Goal: Task Accomplishment & Management: Use online tool/utility

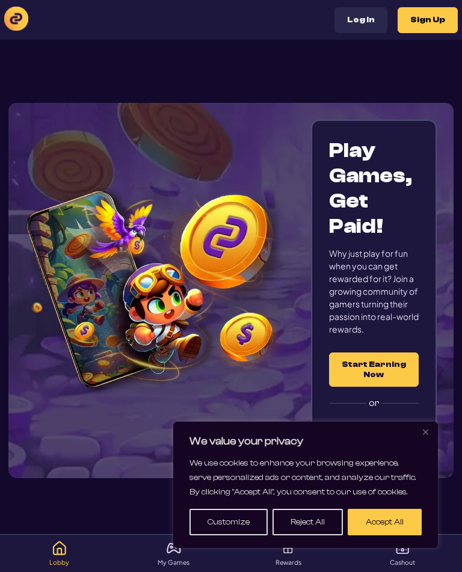
click at [372, 22] on button "Log In" at bounding box center [360, 20] width 53 height 26
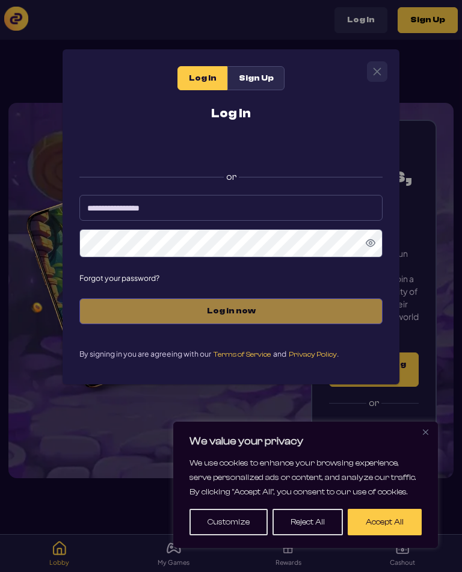
click at [327, 150] on div "Sign in with Google. Opens in new tab" at bounding box center [231, 148] width 240 height 26
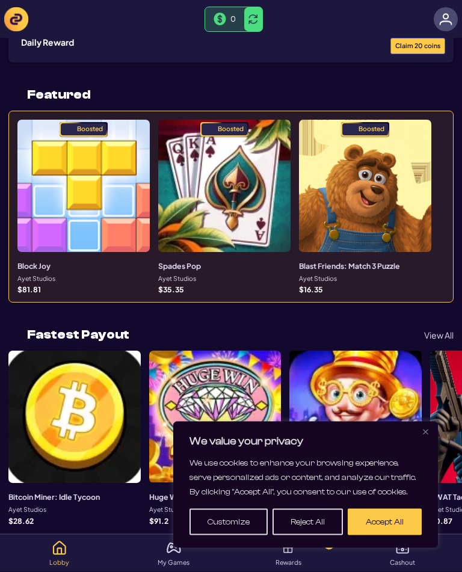
scroll to position [126, 0]
click at [429, 439] on button "Close" at bounding box center [425, 431] width 14 height 14
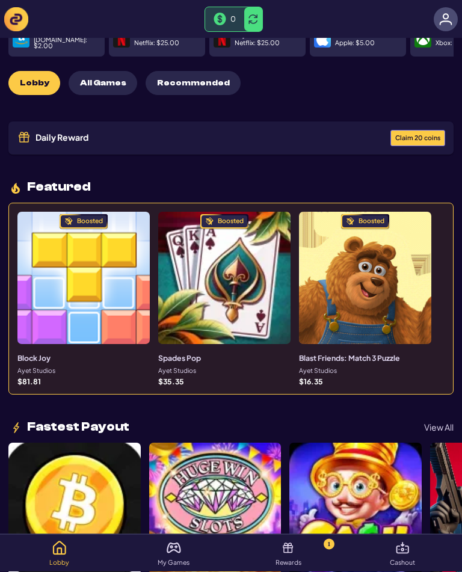
scroll to position [0, 0]
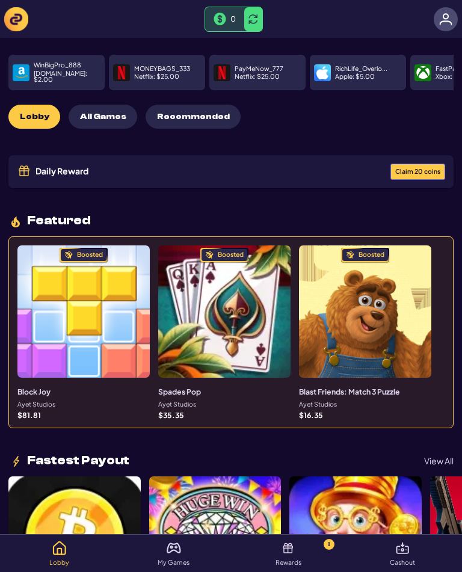
click at [295, 546] on img at bounding box center [288, 547] width 14 height 14
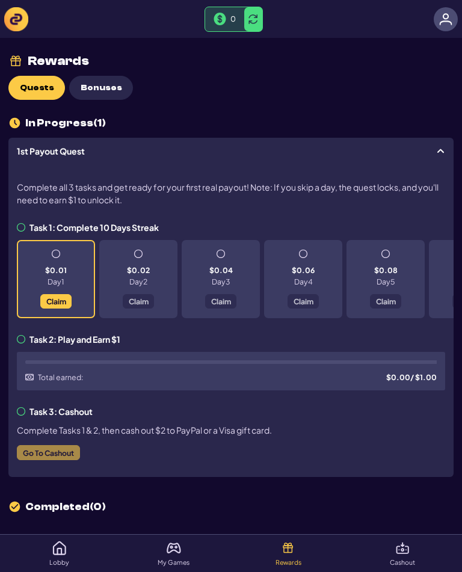
click at [47, 301] on span "Claim" at bounding box center [56, 301] width 20 height 7
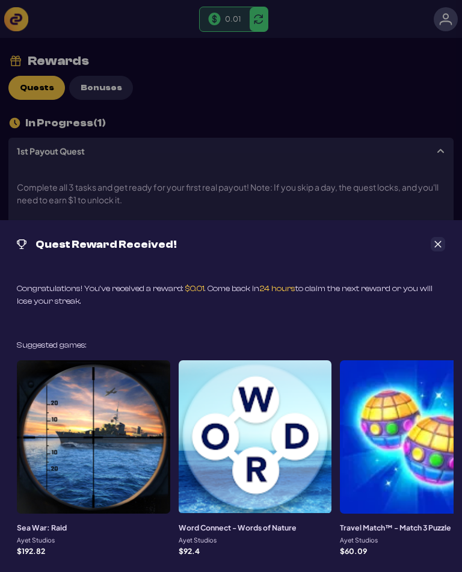
click at [437, 244] on icon "Close" at bounding box center [438, 244] width 7 height 7
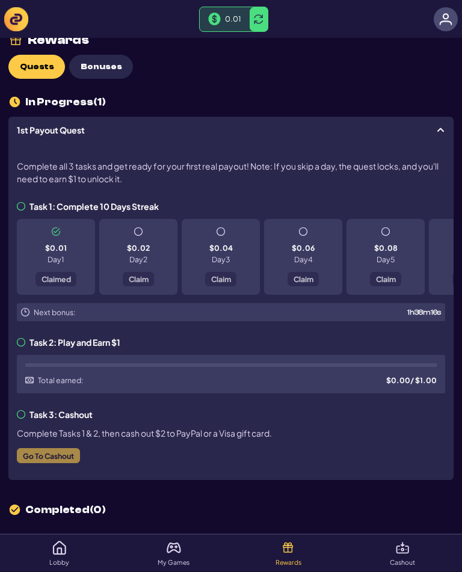
scroll to position [21, 0]
click at [443, 132] on icon at bounding box center [440, 130] width 10 height 10
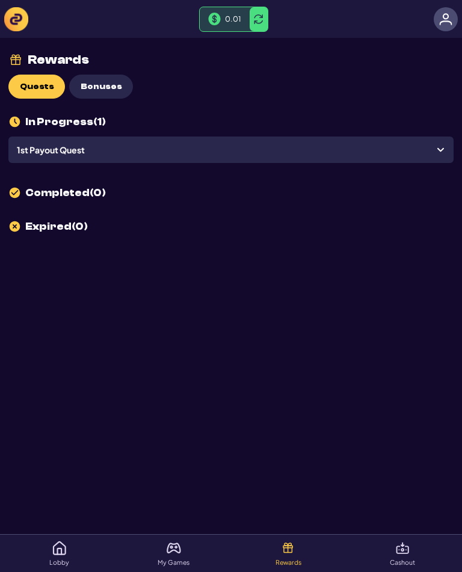
scroll to position [1, 0]
click at [169, 555] on img at bounding box center [174, 547] width 14 height 14
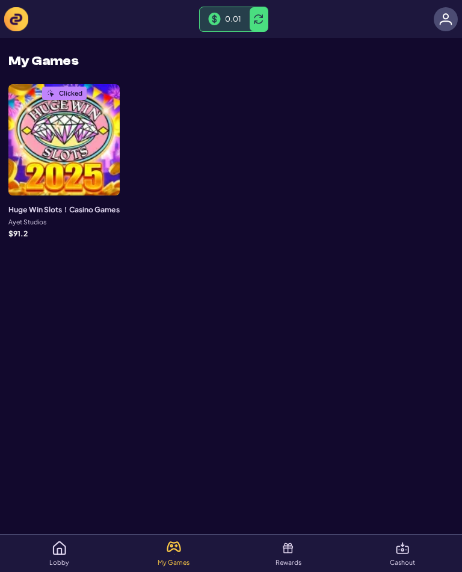
click at [57, 133] on div "Clicked" at bounding box center [63, 139] width 111 height 111
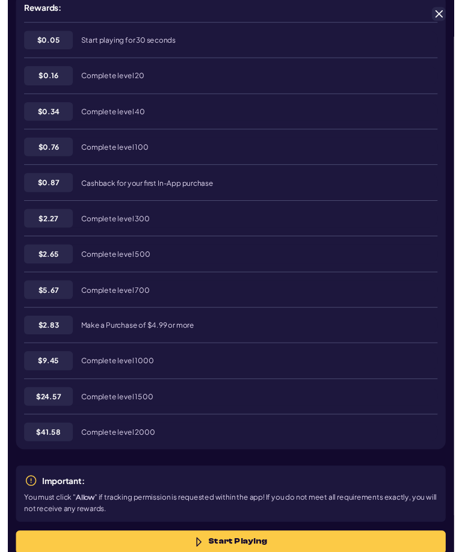
scroll to position [236, 0]
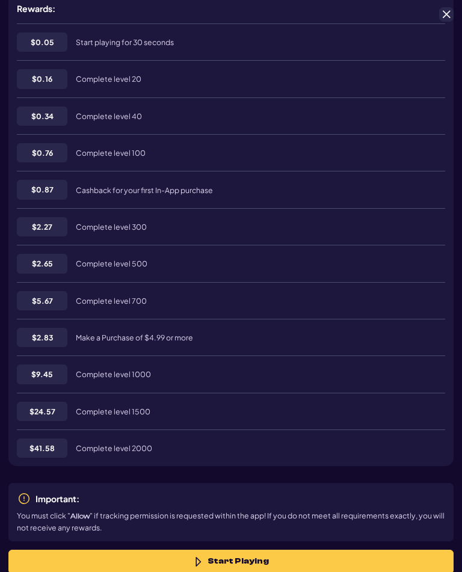
click at [287, 571] on button "Start Playing" at bounding box center [230, 561] width 445 height 24
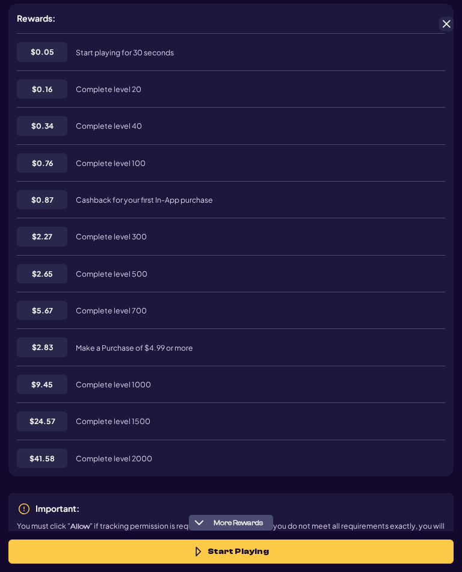
click at [281, 546] on button "Start Playing" at bounding box center [230, 551] width 445 height 24
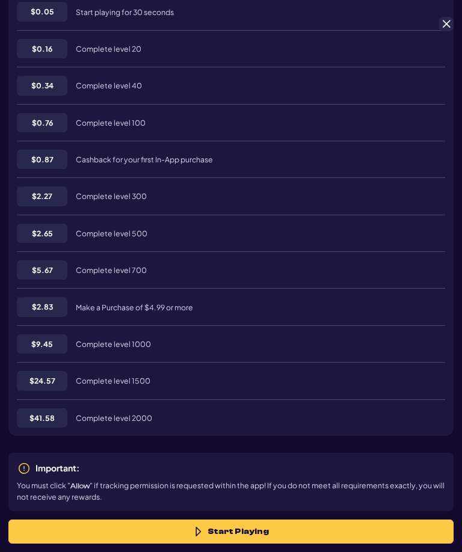
scroll to position [276, 0]
click at [47, 462] on p "Important:" at bounding box center [57, 468] width 44 height 13
click at [78, 458] on div "Important: You must click " Allow " if tracking permission is requested within …" at bounding box center [230, 482] width 445 height 58
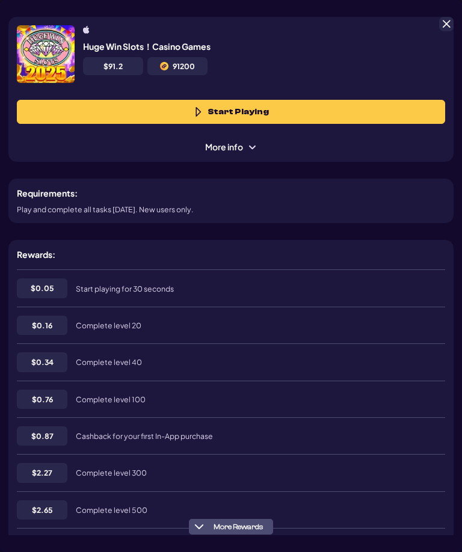
scroll to position [0, 0]
click at [251, 142] on span at bounding box center [252, 147] width 10 height 10
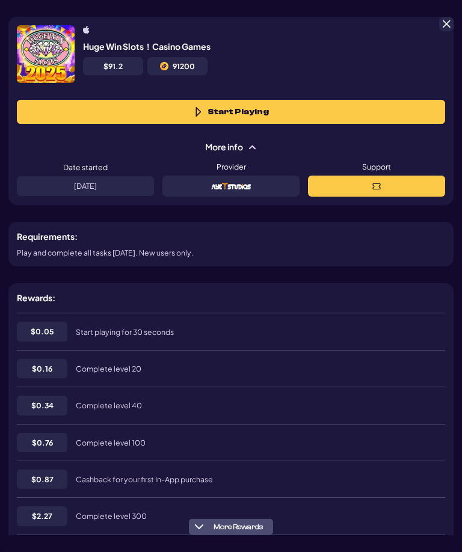
click at [328, 100] on button "Start Playing" at bounding box center [231, 112] width 428 height 24
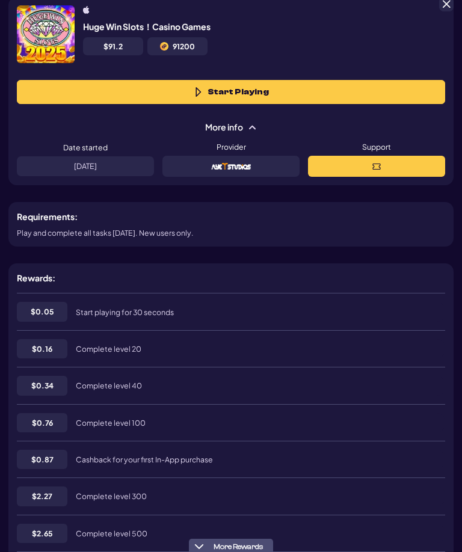
click at [298, 104] on button "Start Playing" at bounding box center [231, 92] width 428 height 24
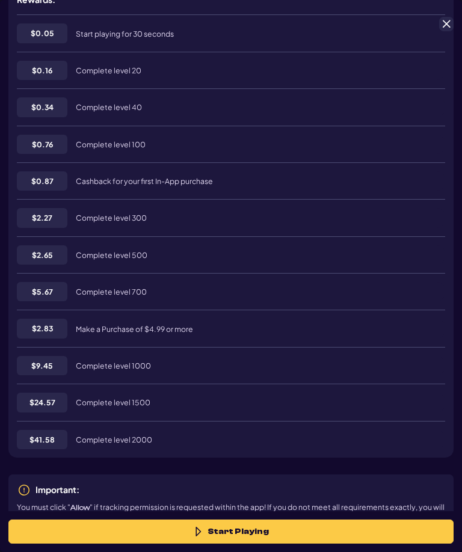
scroll to position [292, 0]
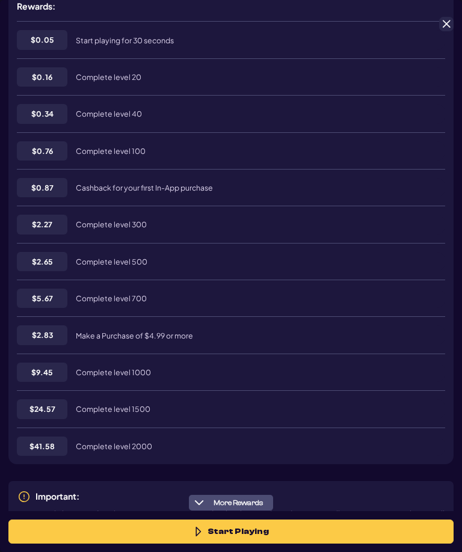
click at [211, 498] on span "More Rewards" at bounding box center [238, 502] width 59 height 9
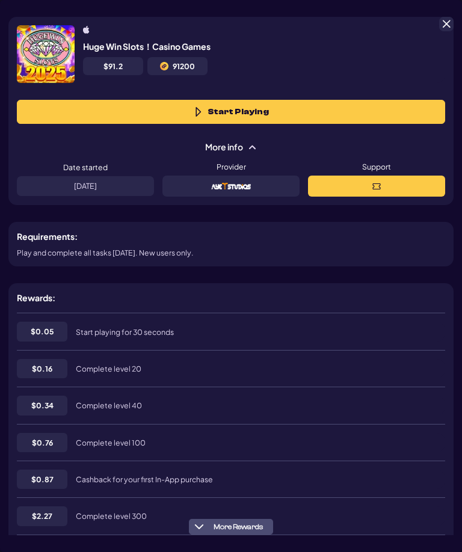
scroll to position [0, 0]
click at [331, 289] on div "Rewards: $ 0.05 Start playing for 30 seconds $ 0.16 Complete level 20 $ 0.34 Co…" at bounding box center [230, 519] width 445 height 473
click at [109, 41] on h5 "Huge Win Slots！Casino Games" at bounding box center [146, 47] width 127 height 12
click at [58, 29] on img at bounding box center [46, 54] width 58 height 58
click at [394, 176] on button at bounding box center [376, 186] width 137 height 21
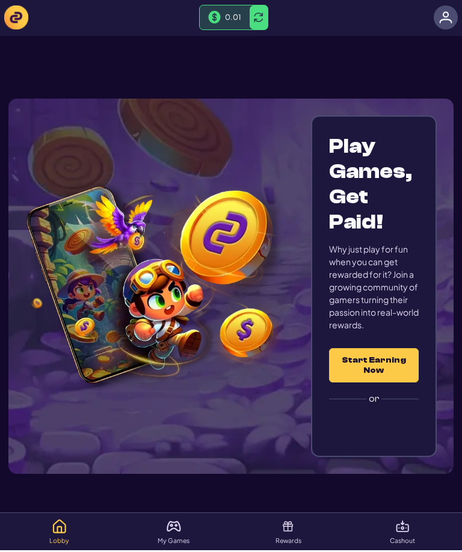
scroll to position [3, 0]
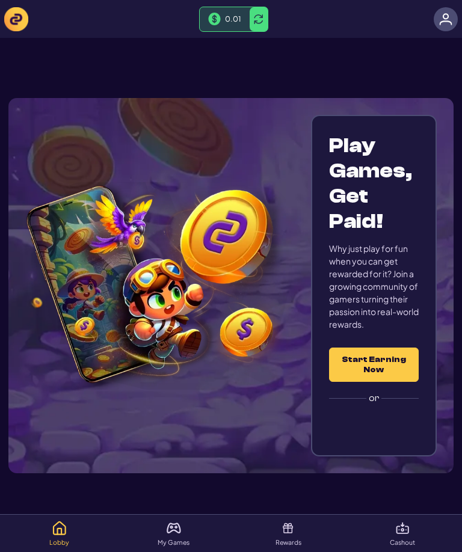
click at [260, 19] on span at bounding box center [259, 19] width 10 height 10
click at [249, 18] on span at bounding box center [254, 19] width 10 height 10
click at [259, 26] on button at bounding box center [258, 19] width 18 height 24
click at [250, 23] on span at bounding box center [254, 19] width 10 height 10
click at [445, 15] on img at bounding box center [445, 19] width 13 height 13
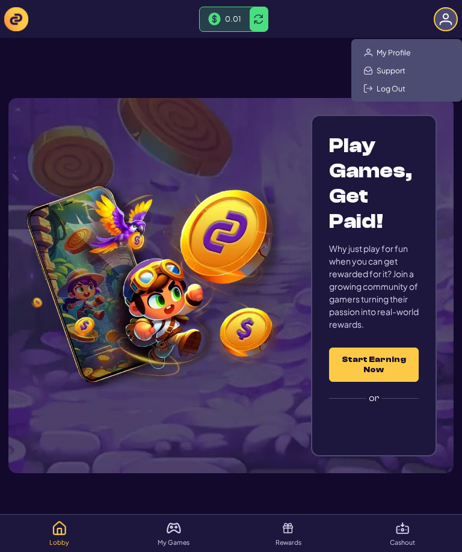
click at [418, 45] on div "My Profile Support Log Out" at bounding box center [406, 70] width 111 height 63
click at [393, 50] on span "My Profile" at bounding box center [393, 52] width 34 height 10
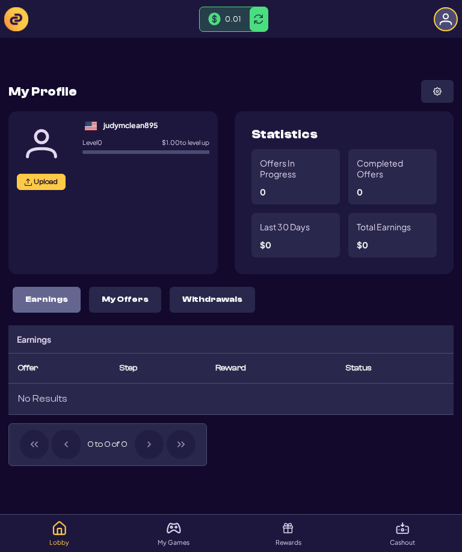
click at [370, 373] on span "Status" at bounding box center [359, 368] width 26 height 10
click at [371, 369] on span "Status" at bounding box center [359, 368] width 26 height 10
click at [246, 373] on span "Reward" at bounding box center [230, 368] width 31 height 10
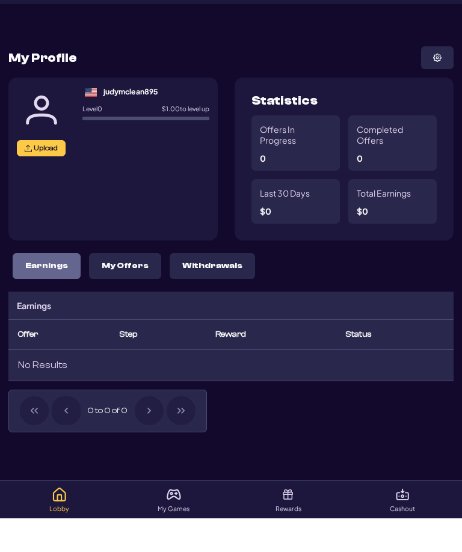
scroll to position [34, 0]
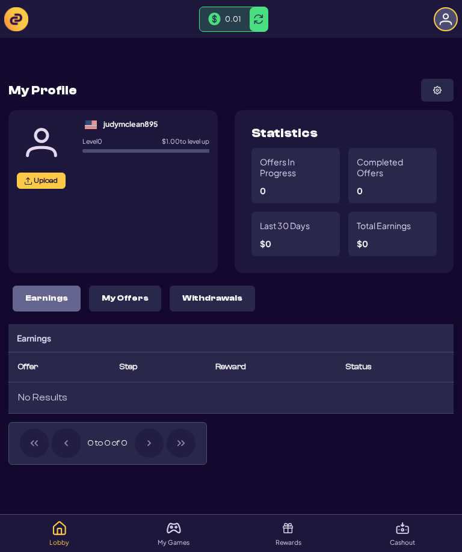
click at [60, 529] on img at bounding box center [59, 528] width 14 height 14
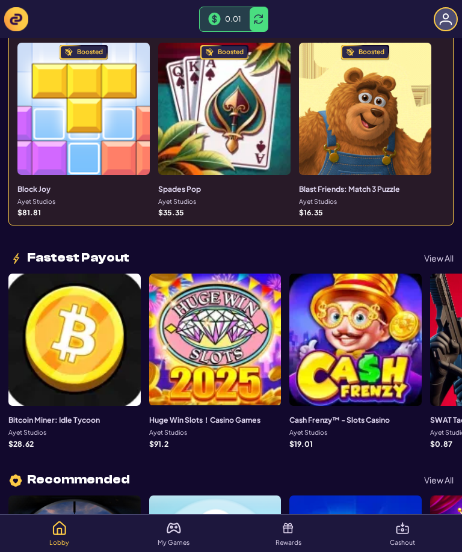
scroll to position [204, 0]
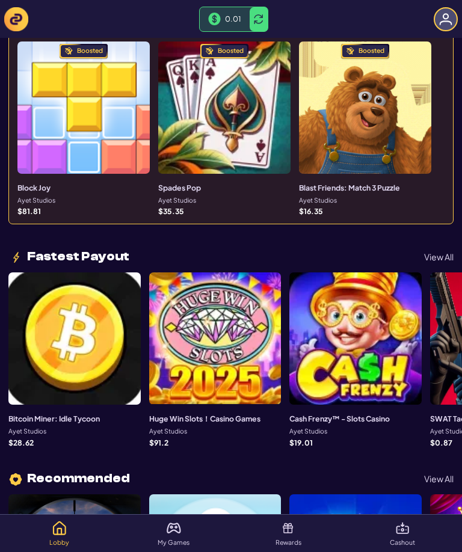
click at [260, 347] on div at bounding box center [215, 338] width 132 height 132
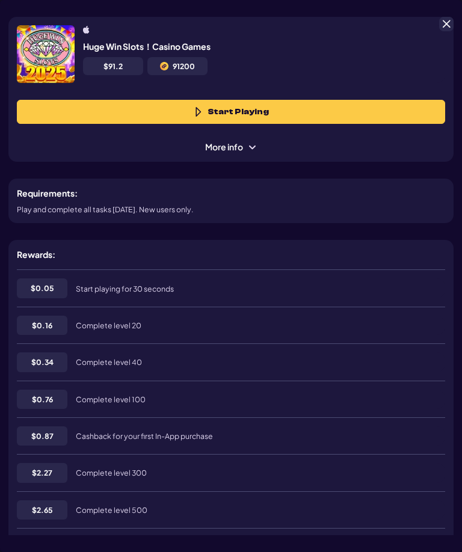
scroll to position [60, 0]
click at [376, 107] on button "Start Playing" at bounding box center [231, 112] width 428 height 24
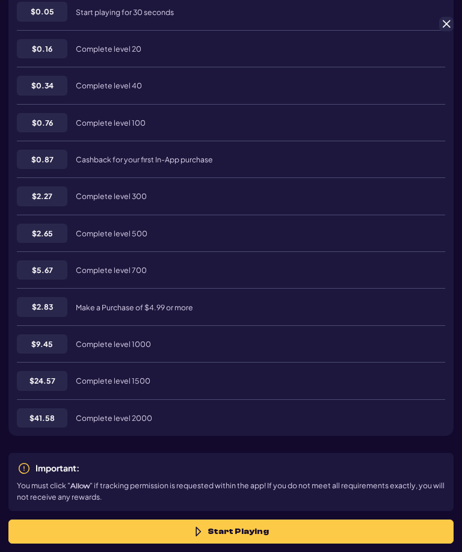
scroll to position [276, 0]
click at [283, 519] on button "Start Playing" at bounding box center [230, 531] width 445 height 24
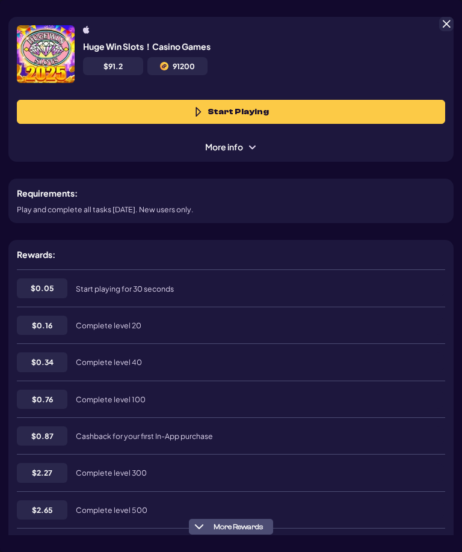
scroll to position [0, 0]
click at [252, 142] on span at bounding box center [252, 147] width 10 height 10
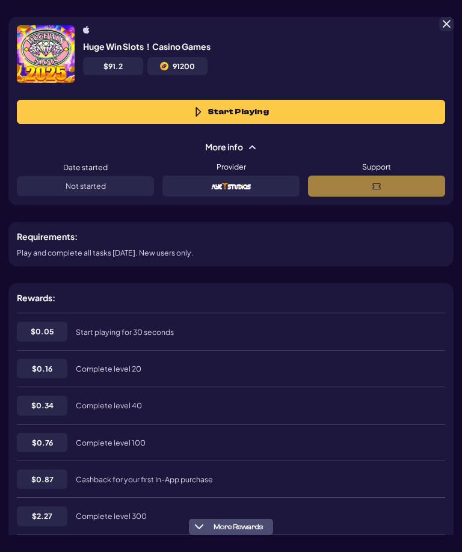
click at [69, 182] on p "Not started" at bounding box center [86, 185] width 40 height 7
click at [204, 176] on div at bounding box center [230, 186] width 137 height 21
click at [393, 313] on div "$ 0.05 Start playing for 30 seconds $ 0.16 Complete level 20 $ 0.34 Complete le…" at bounding box center [231, 530] width 428 height 435
click at [64, 32] on img at bounding box center [46, 54] width 58 height 58
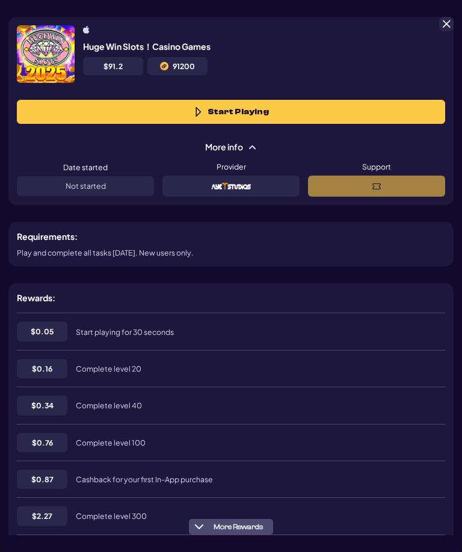
click at [100, 38] on div "Huge Win Slots！Casino Games $ 91.2 91200" at bounding box center [264, 54] width 362 height 58
click at [108, 41] on h5 "Huge Win Slots！Casino Games" at bounding box center [146, 47] width 127 height 12
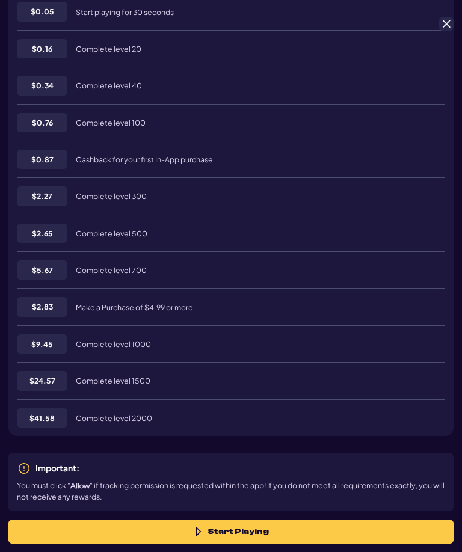
scroll to position [319, 0]
click at [79, 482] on b "Allow" at bounding box center [79, 486] width 19 height 8
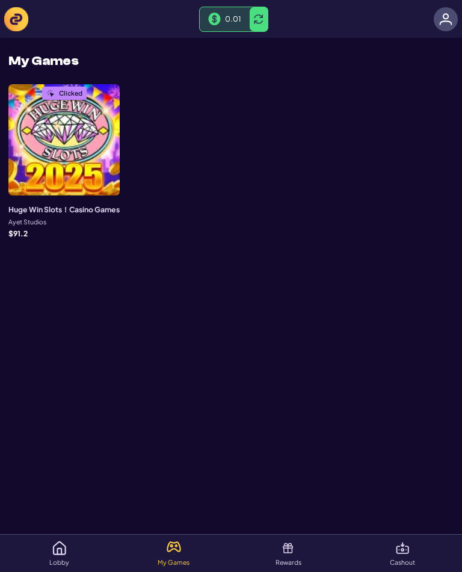
click at [23, 10] on img at bounding box center [16, 19] width 24 height 24
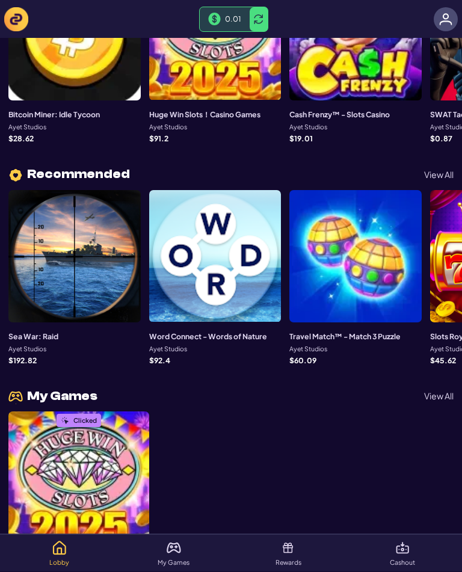
scroll to position [509, 0]
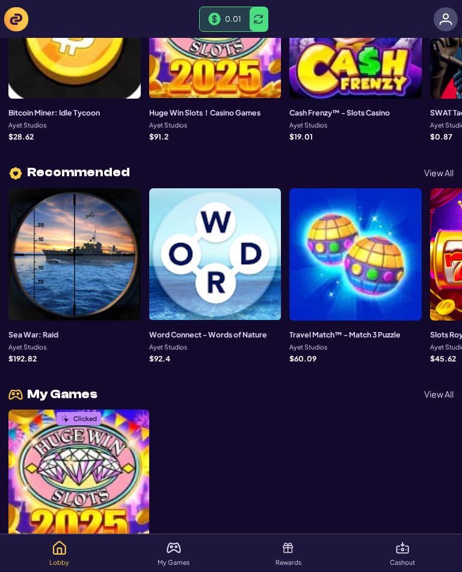
click at [260, 281] on div at bounding box center [215, 255] width 132 height 132
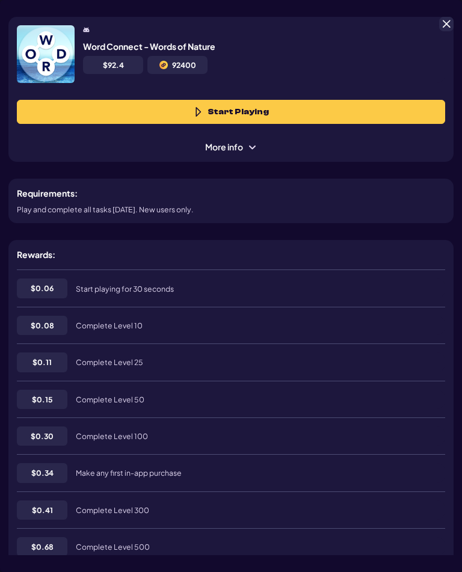
scroll to position [60, 0]
click at [332, 109] on button "Start Playing" at bounding box center [231, 112] width 428 height 24
click at [442, 19] on span at bounding box center [446, 24] width 11 height 11
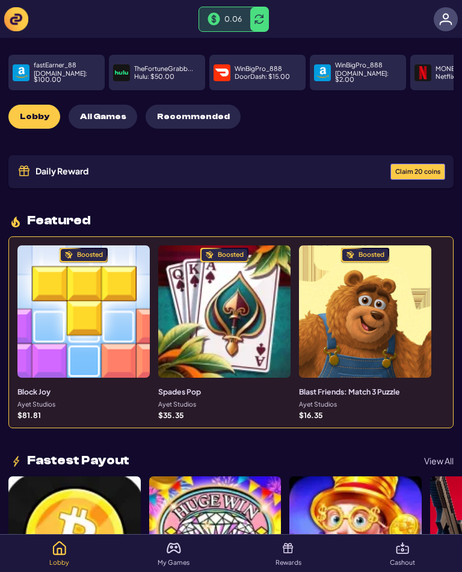
click at [280, 563] on p "Rewards" at bounding box center [288, 562] width 26 height 7
